Goal: Obtain resource: Obtain resource

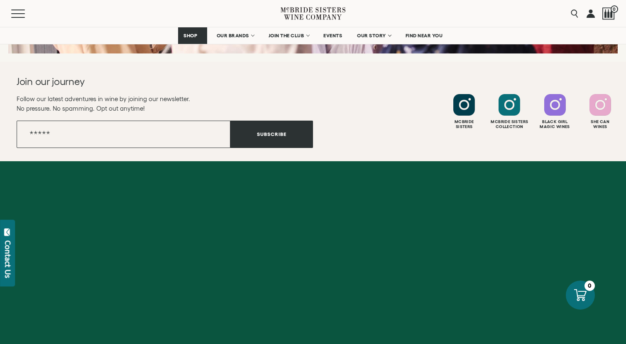
scroll to position [3384, 0]
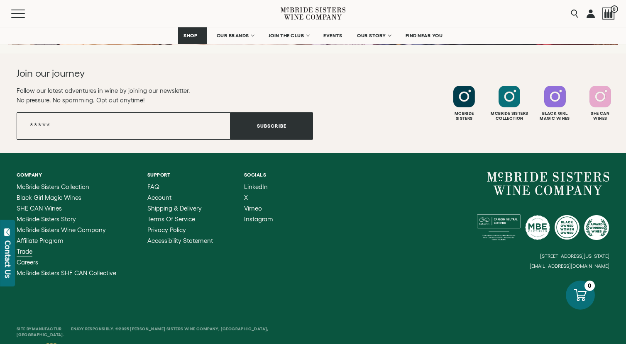
click at [27, 248] on span "Trade" at bounding box center [25, 251] width 16 height 7
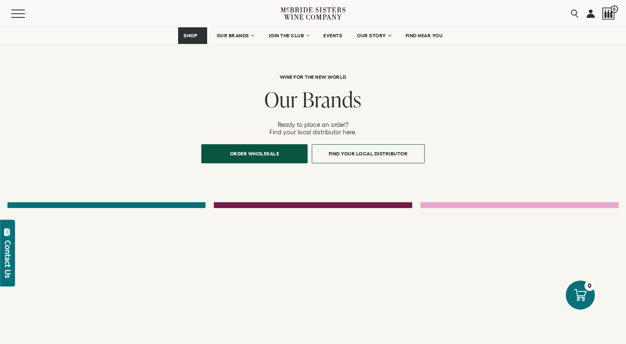
scroll to position [765, 0]
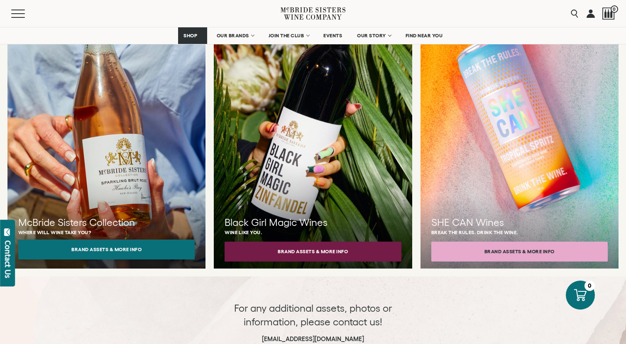
click at [133, 240] on button "Brand Assets & More Info" at bounding box center [106, 250] width 176 height 20
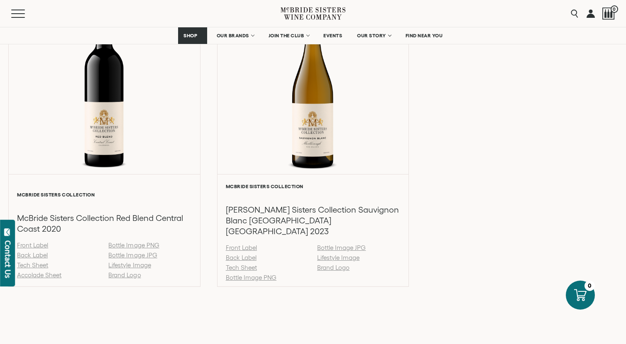
scroll to position [1196, 0]
